Goal: Check status: Check status

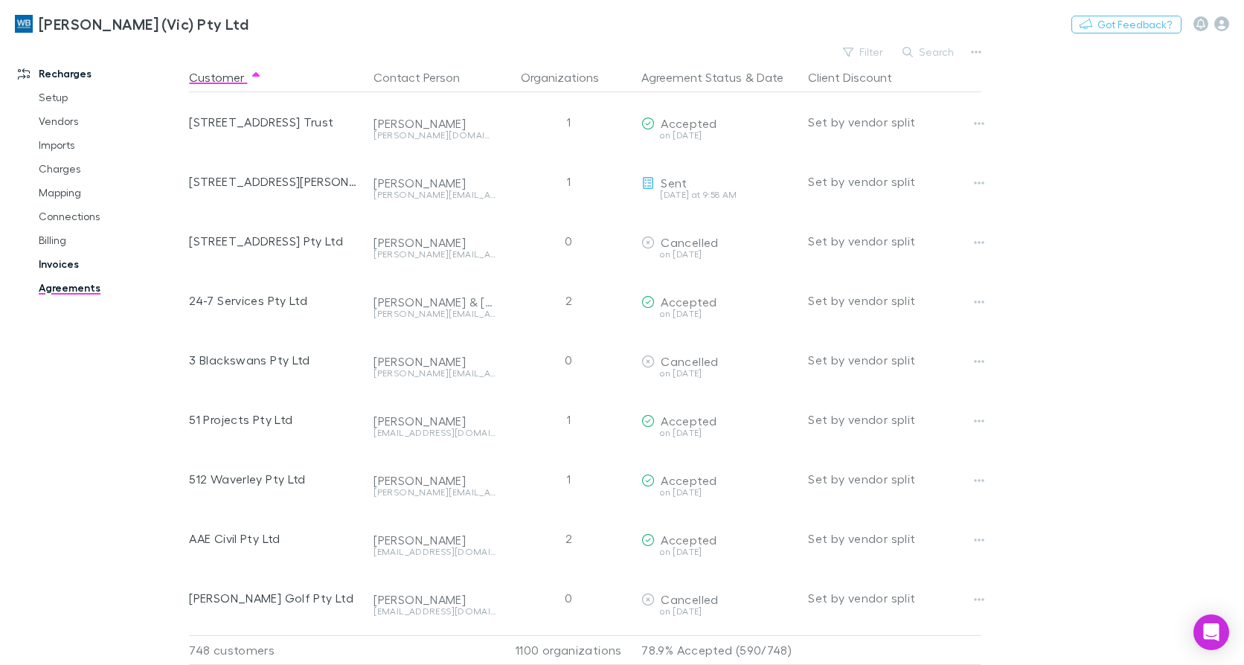
click at [58, 271] on link "Invoices" at bounding box center [110, 264] width 173 height 24
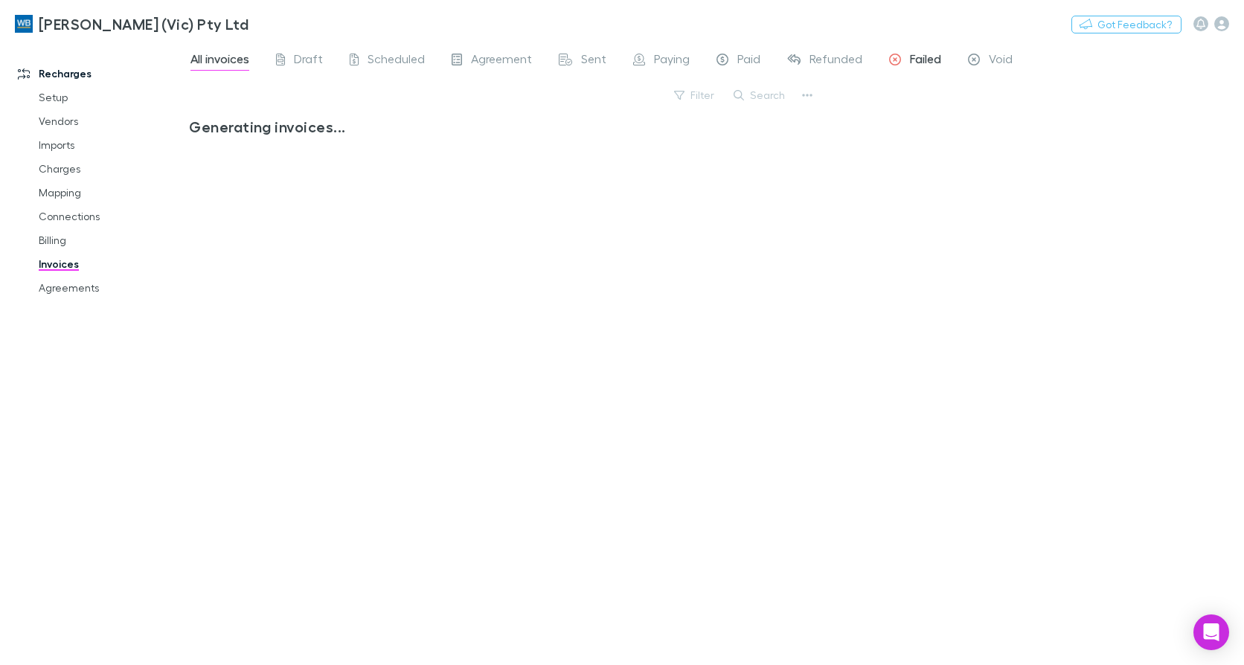
click at [932, 58] on span "Failed" at bounding box center [925, 60] width 31 height 19
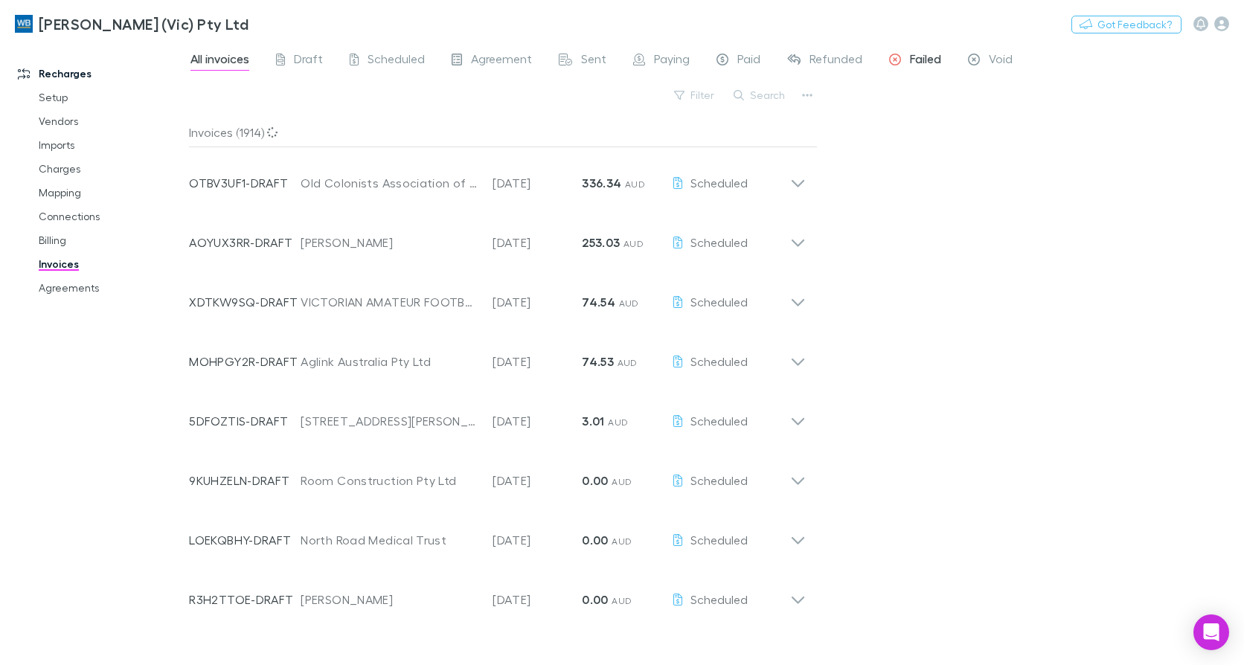
click at [932, 58] on span "Failed" at bounding box center [925, 60] width 31 height 19
